Goal: Information Seeking & Learning: Learn about a topic

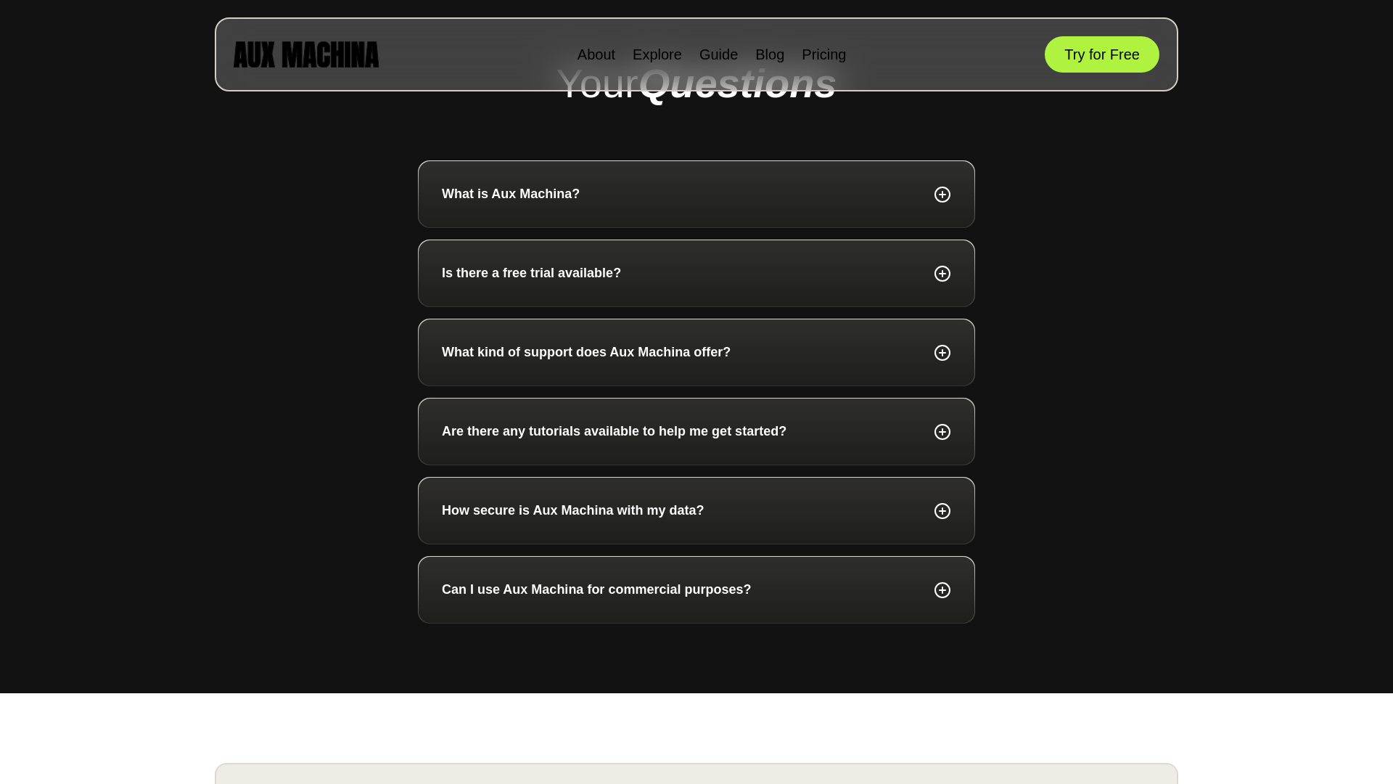
scroll to position [4973, 0]
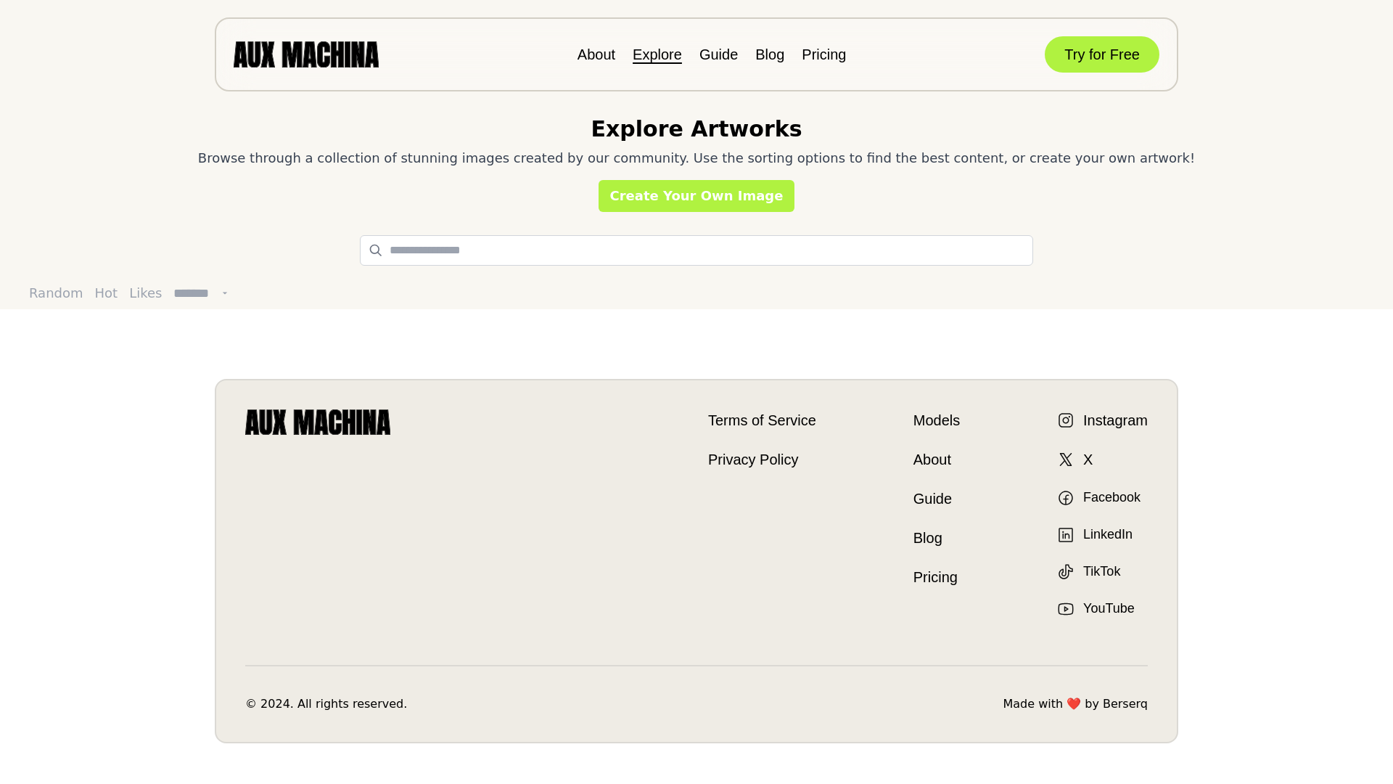
scroll to position [29, 0]
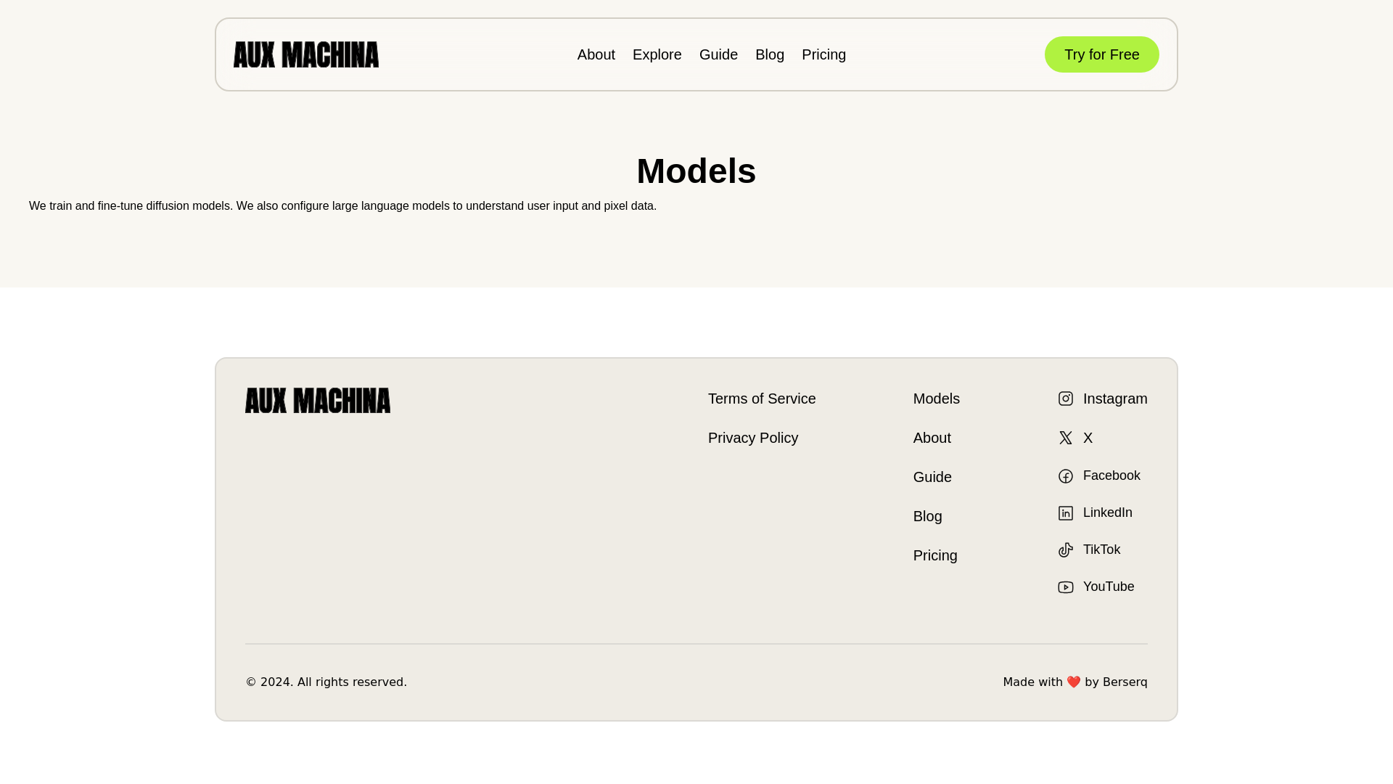
scroll to position [7, 0]
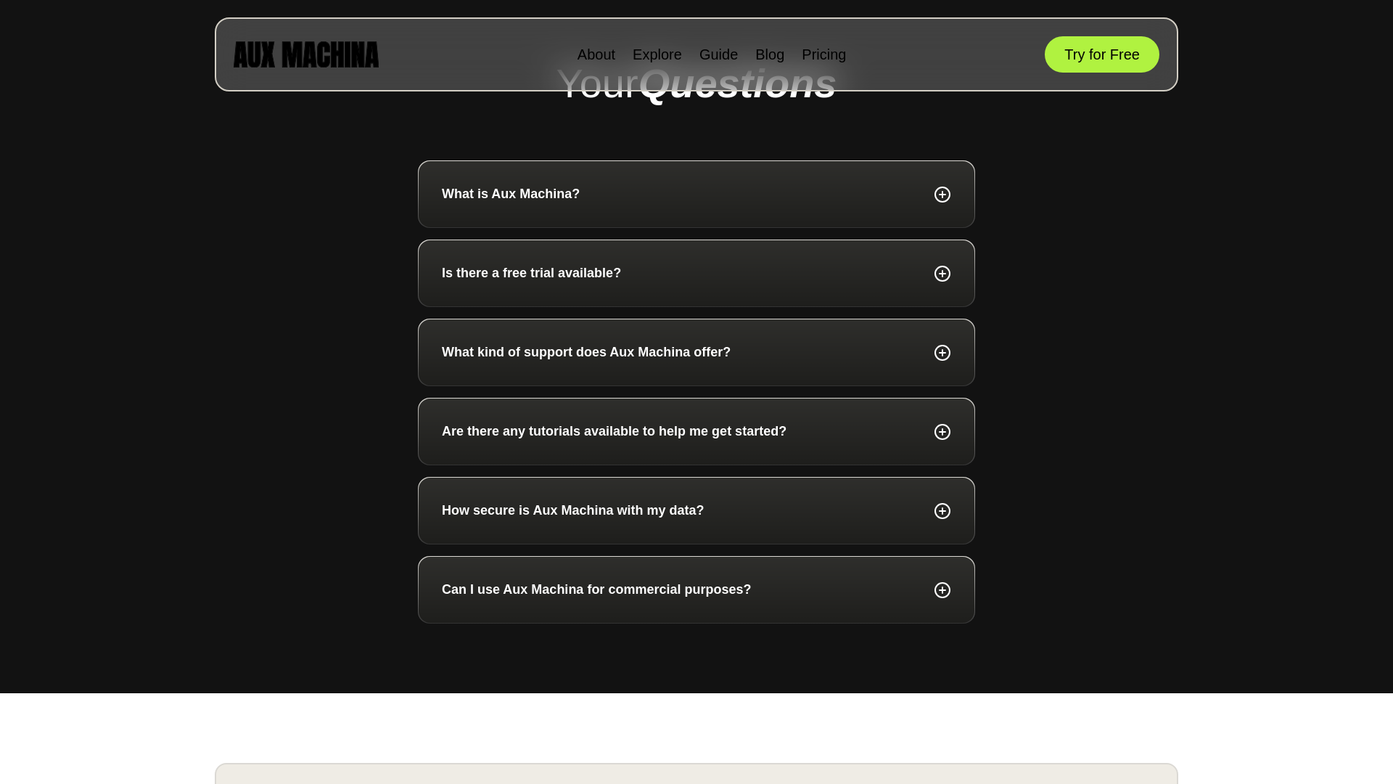
scroll to position [4973, 0]
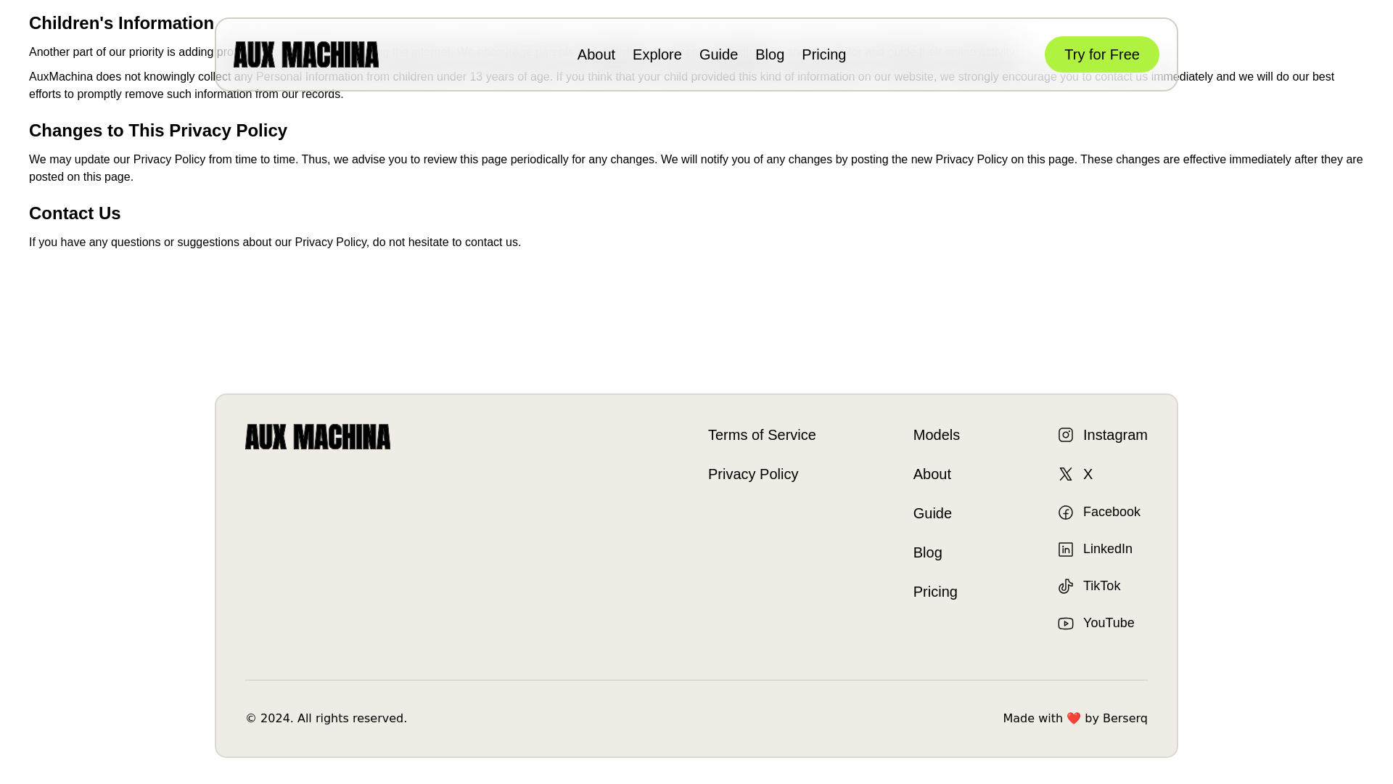
scroll to position [1361, 0]
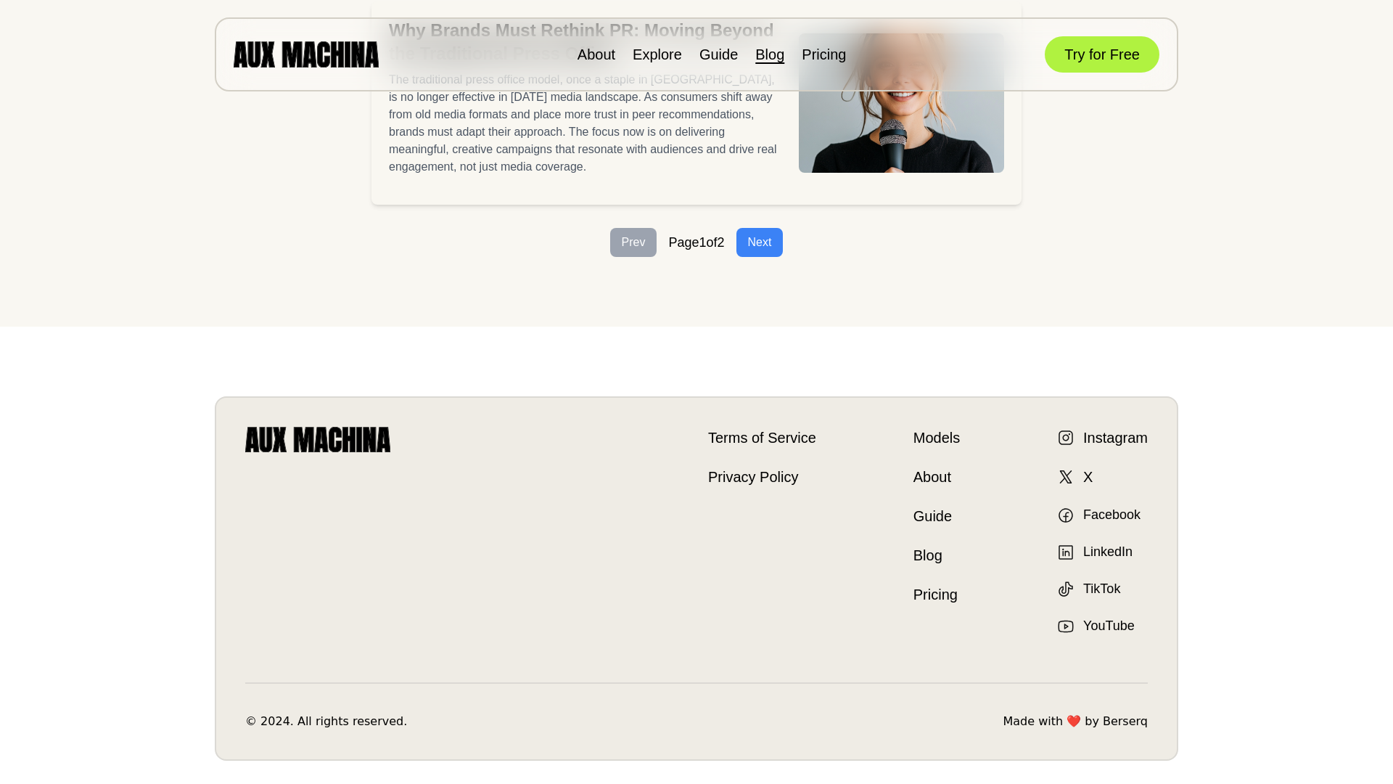
scroll to position [1207, 0]
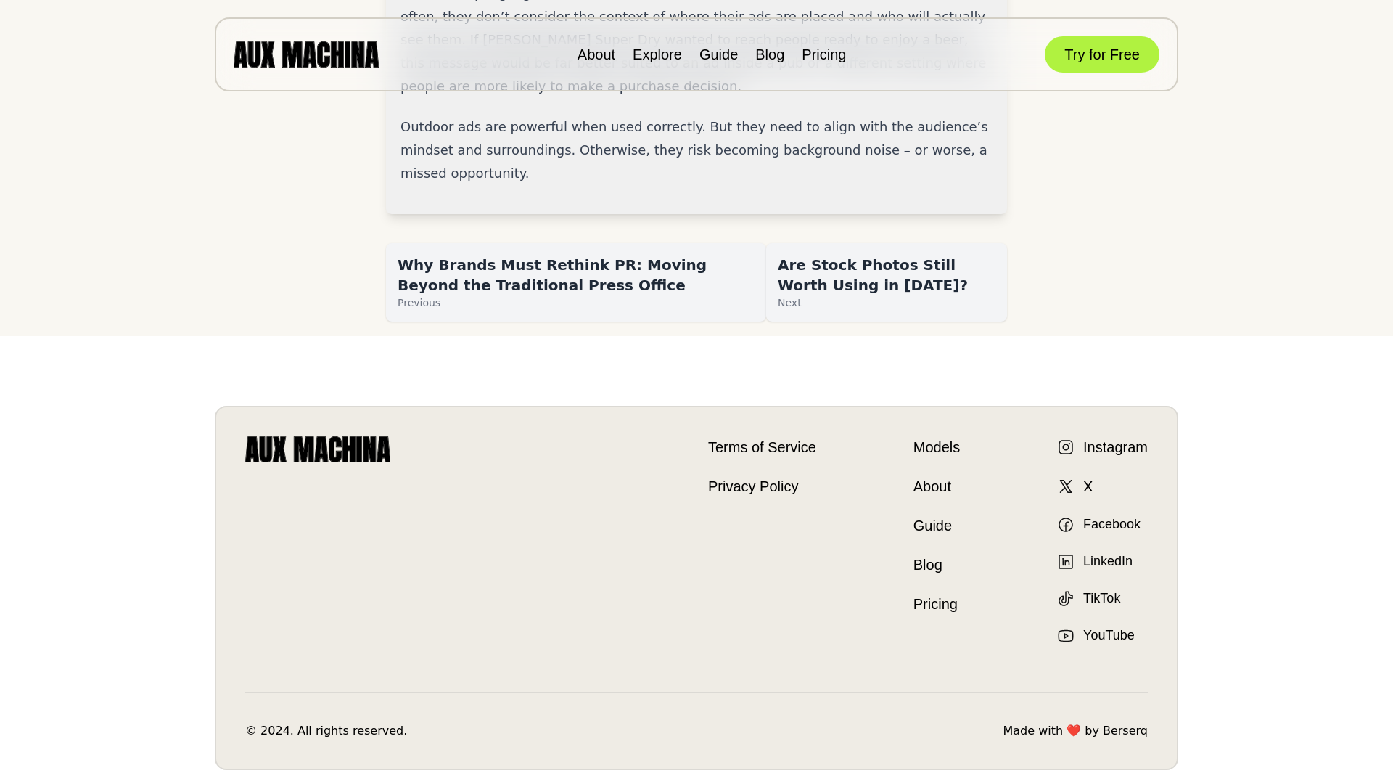
scroll to position [1629, 0]
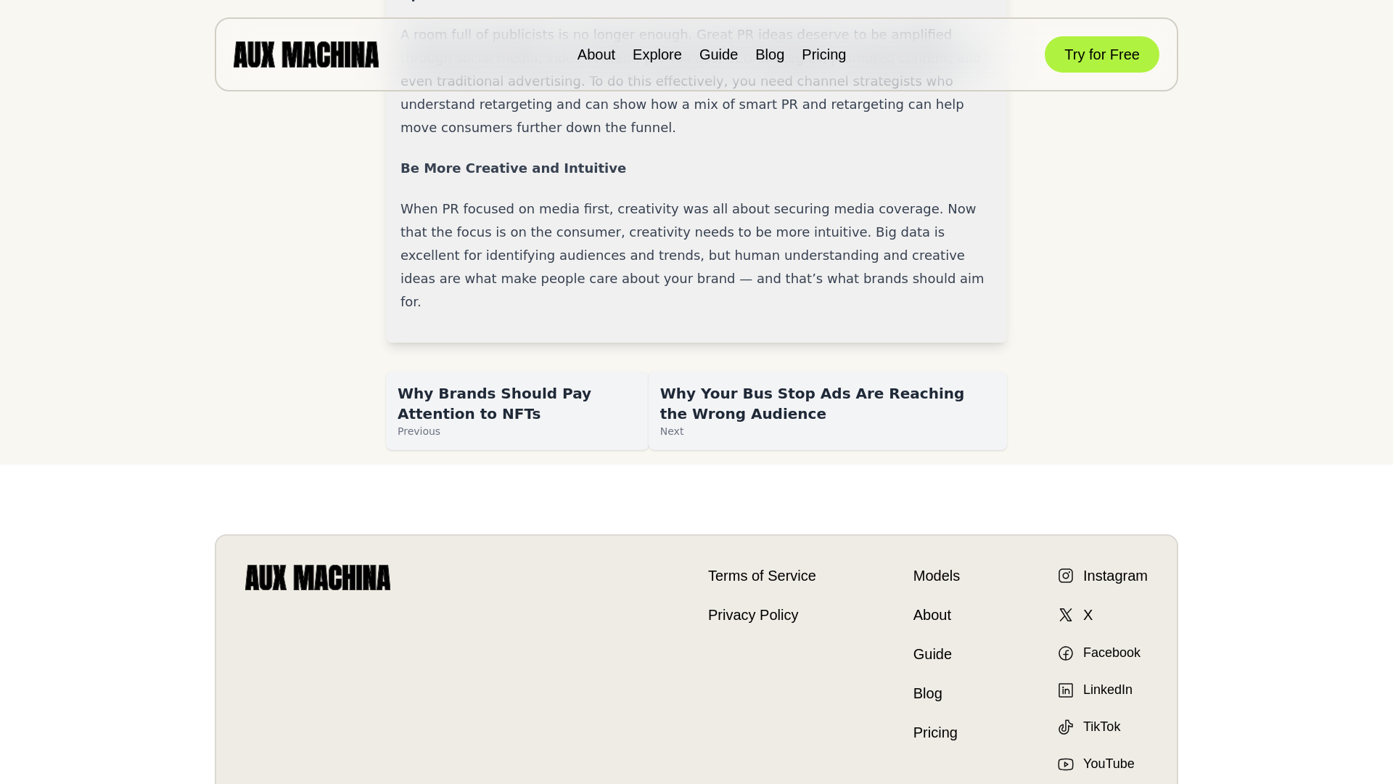
scroll to position [2872, 0]
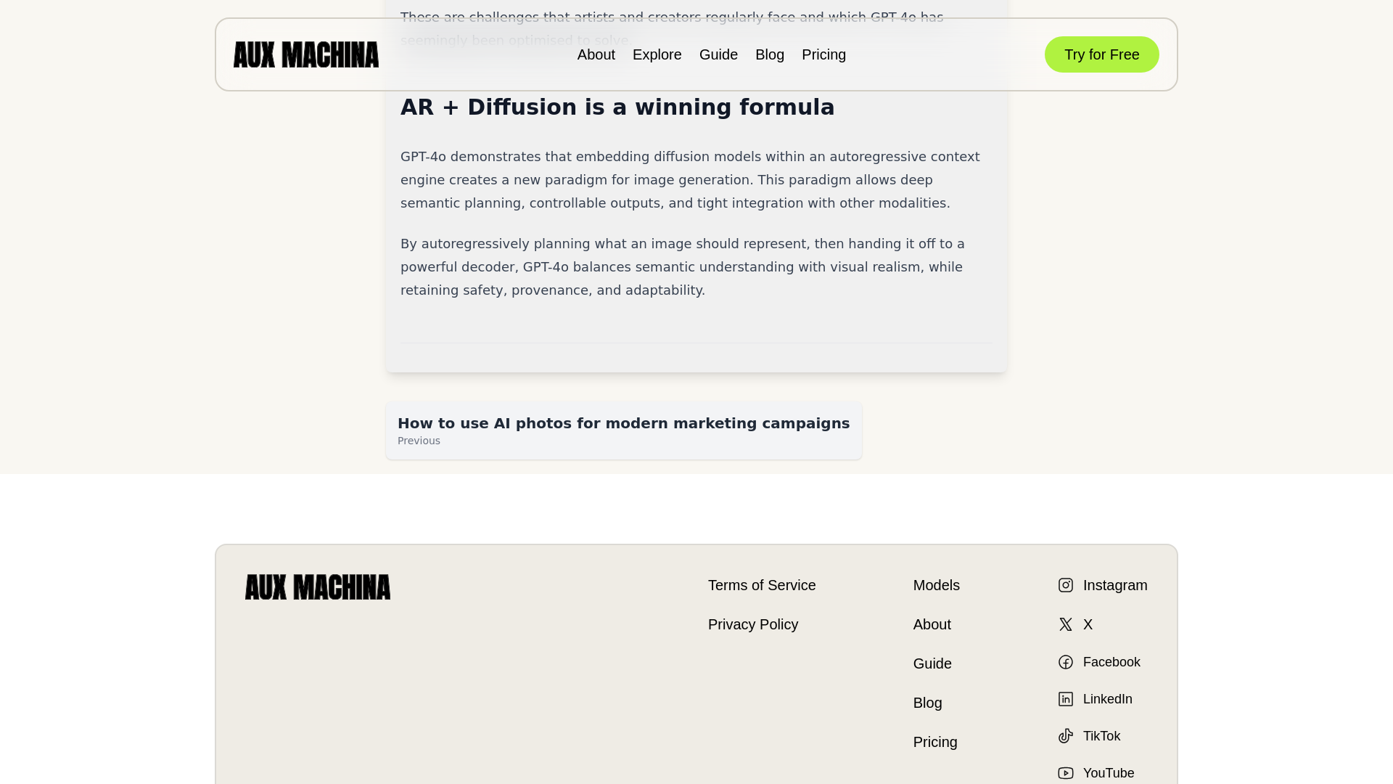
scroll to position [2997, 0]
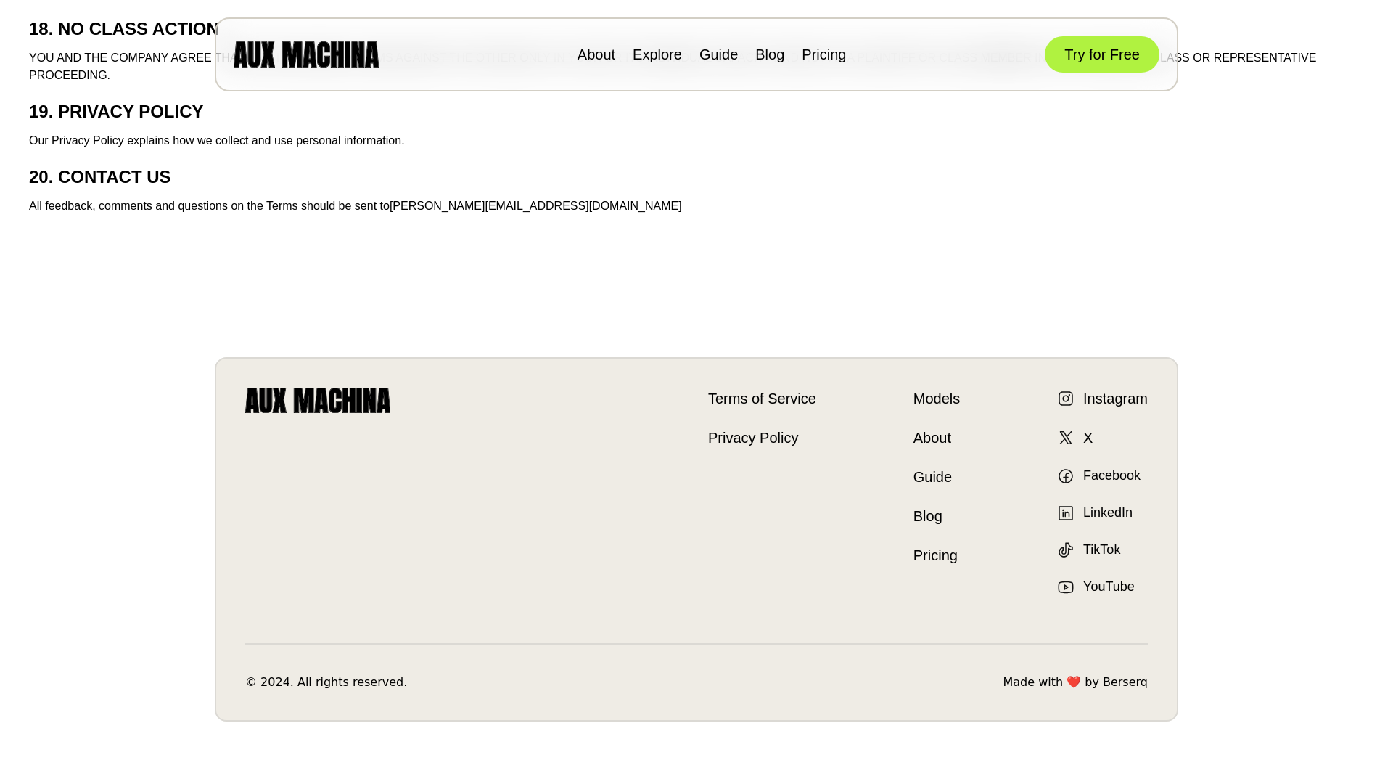
scroll to position [3655, 0]
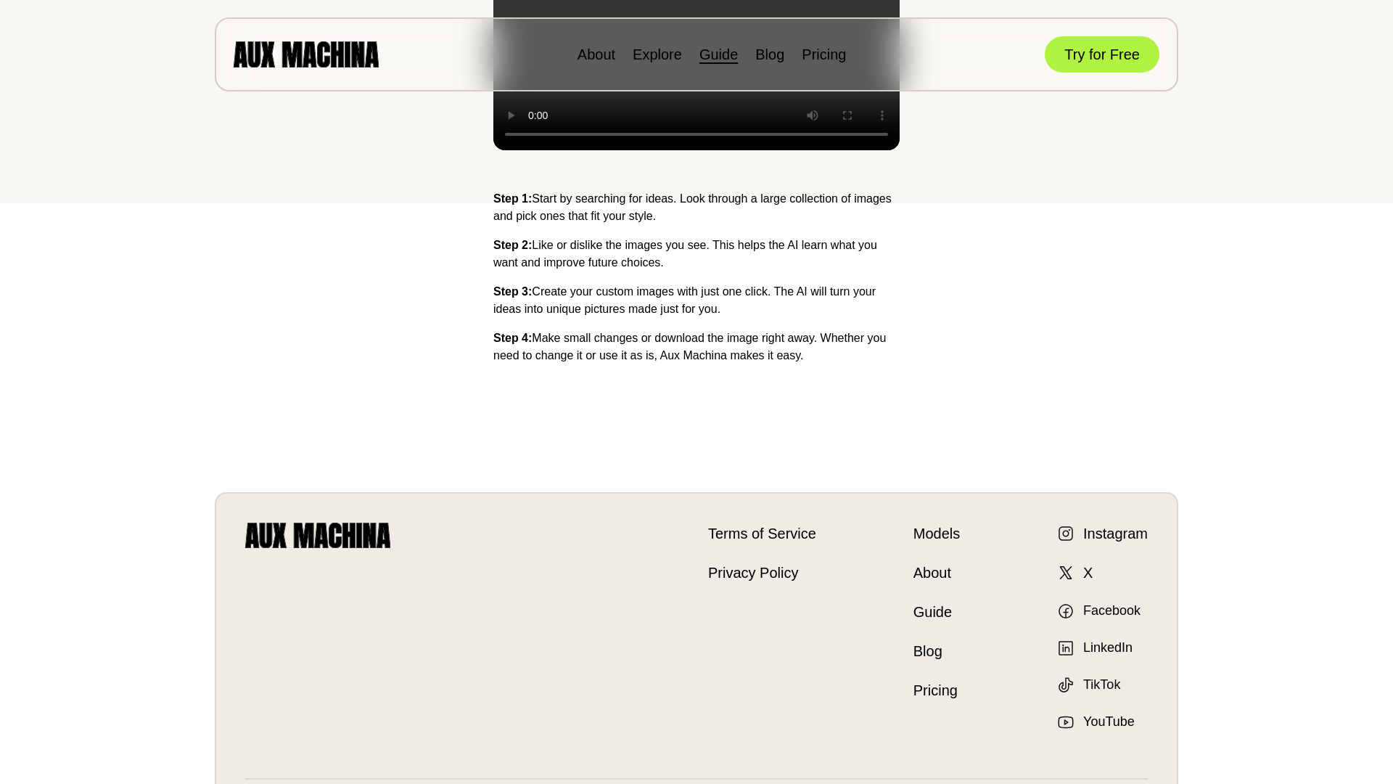
scroll to position [723, 0]
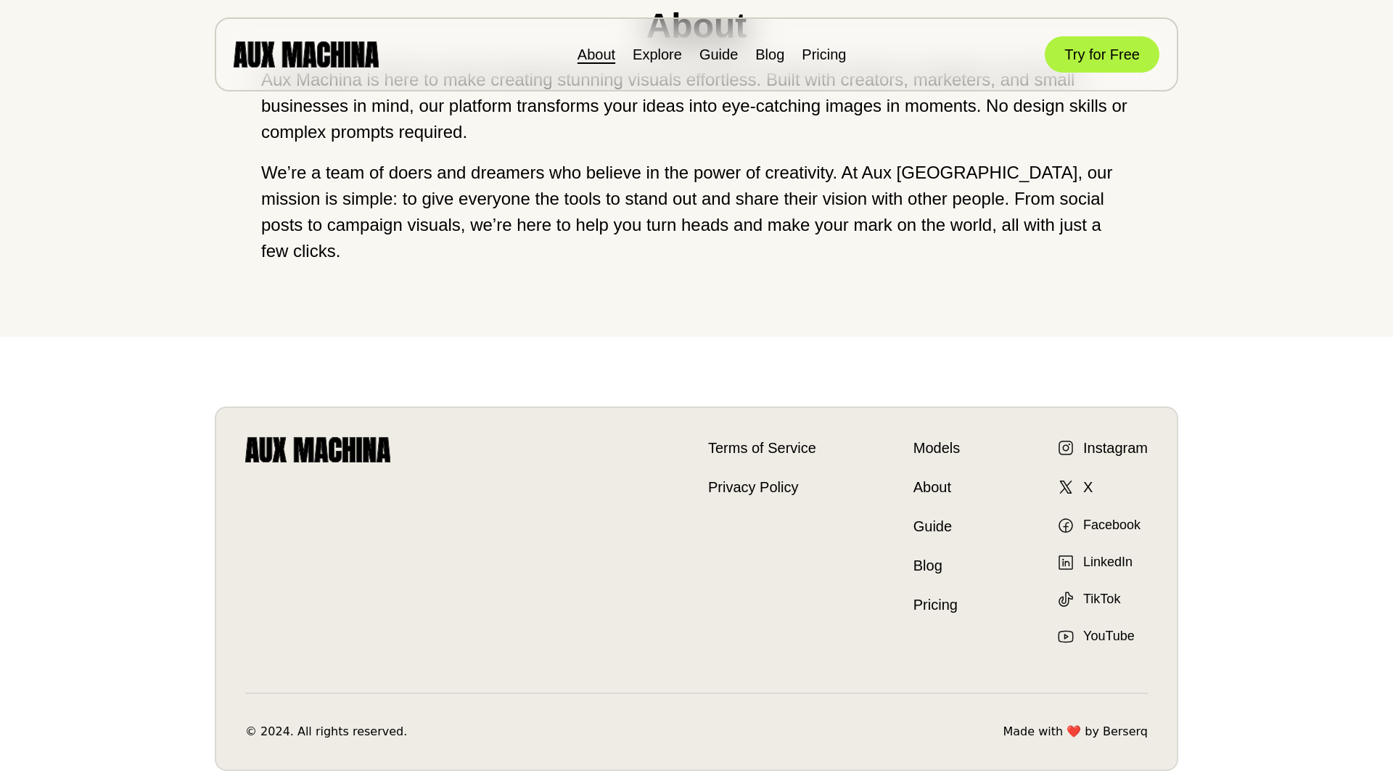
scroll to position [176, 0]
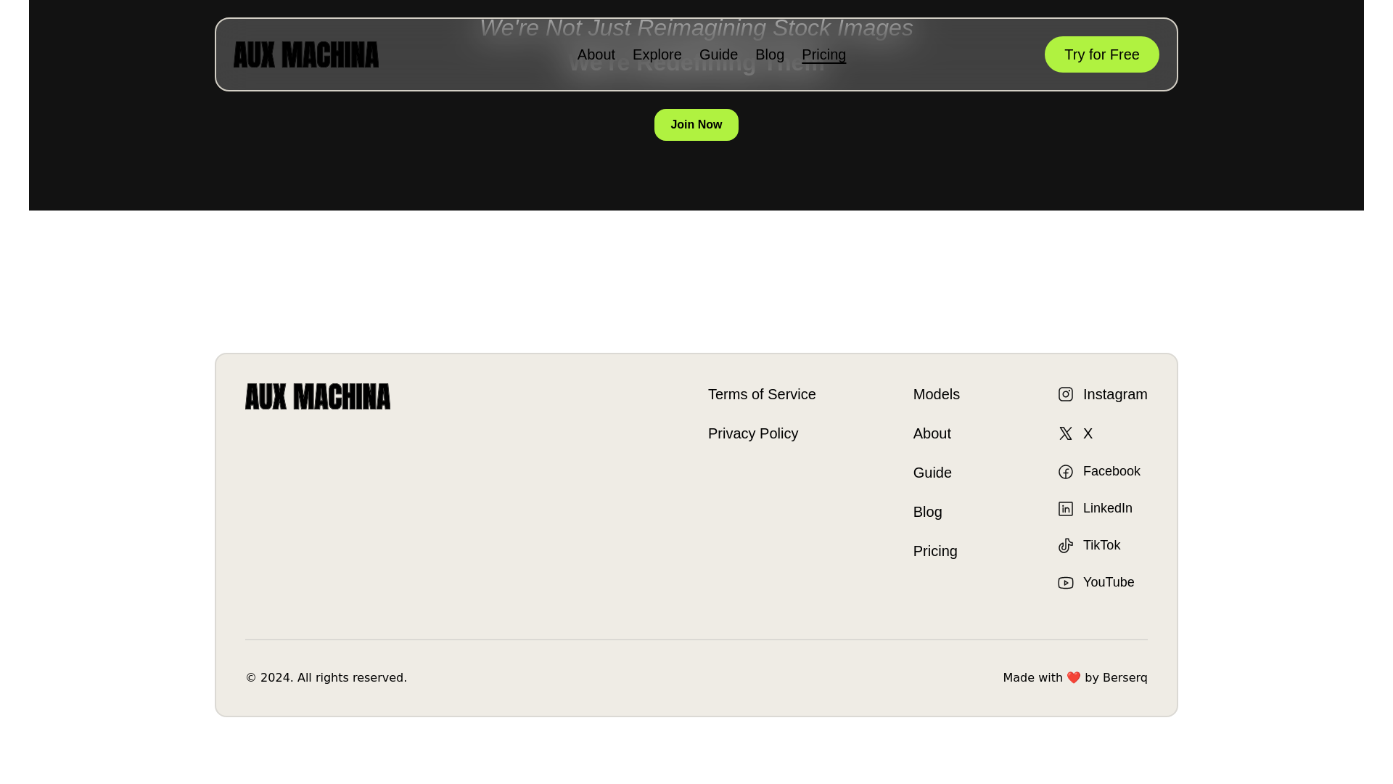
scroll to position [1454, 0]
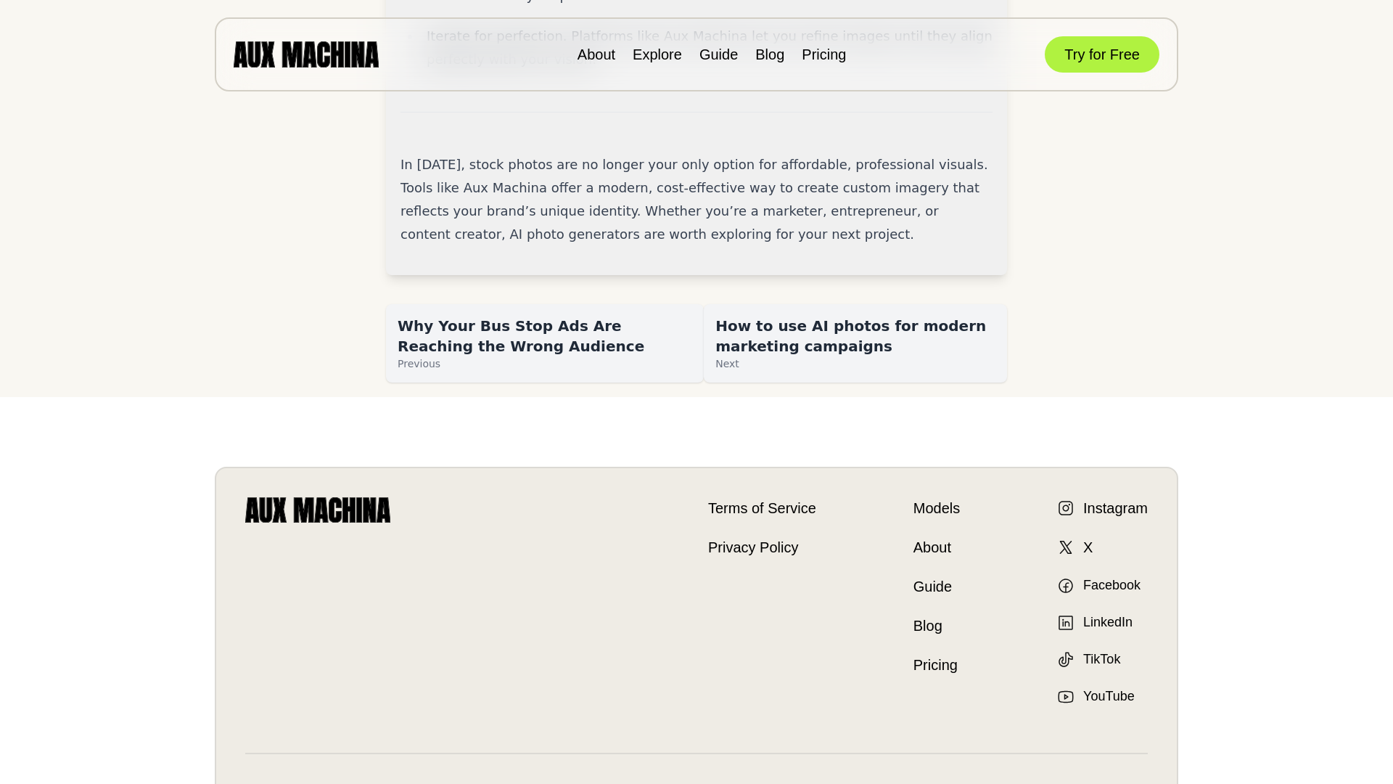
scroll to position [3408, 0]
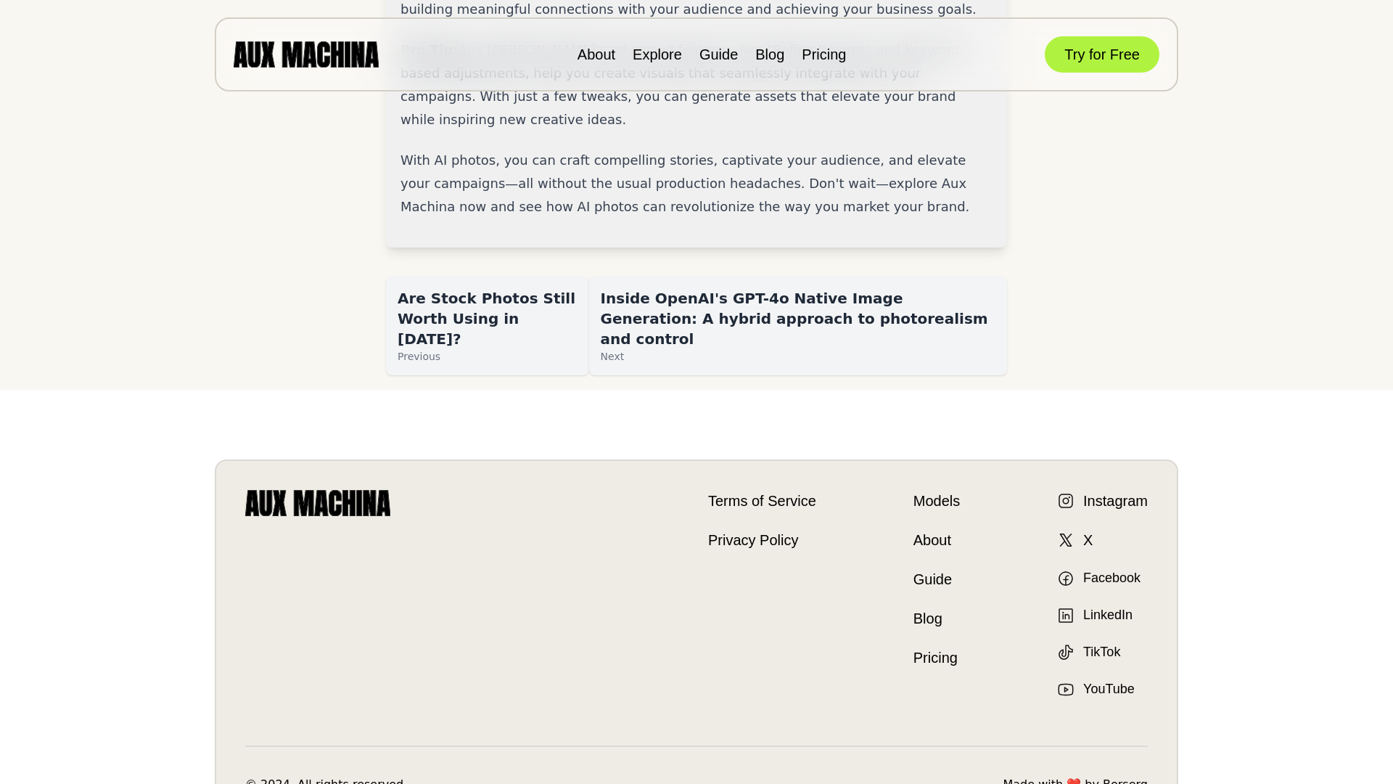
scroll to position [2124, 0]
